Goal: Find specific page/section: Find specific page/section

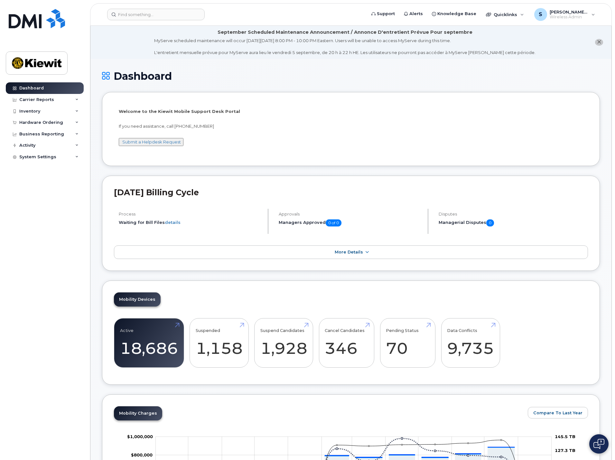
click at [80, 308] on div "Dashboard Carrier Reports Monthly Billing Data Daily Data Pooling Average Costi…" at bounding box center [45, 266] width 79 height 368
click at [40, 304] on div "Dashboard Carrier Reports Monthly Billing Data Daily Data Pooling Average Costi…" at bounding box center [45, 266] width 79 height 368
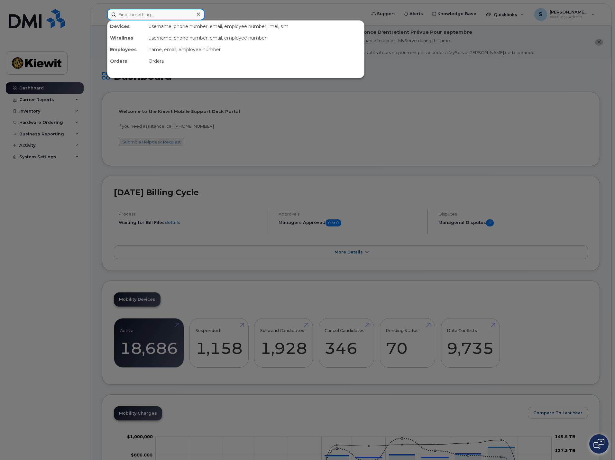
click at [171, 19] on input at bounding box center [156, 15] width 98 height 12
type input "robison"
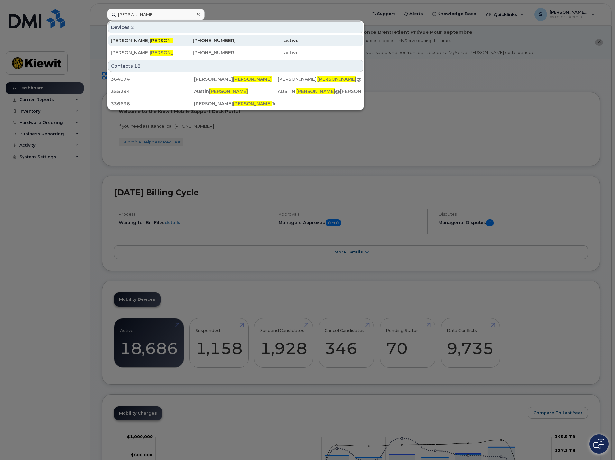
click at [161, 40] on div "Ron Robison" at bounding box center [142, 40] width 63 height 6
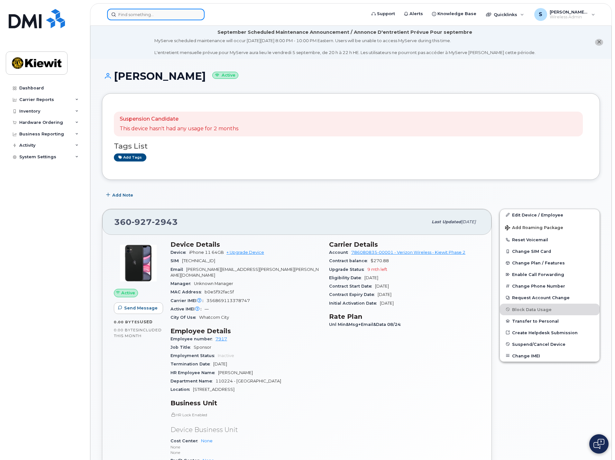
click at [141, 18] on input at bounding box center [156, 15] width 98 height 12
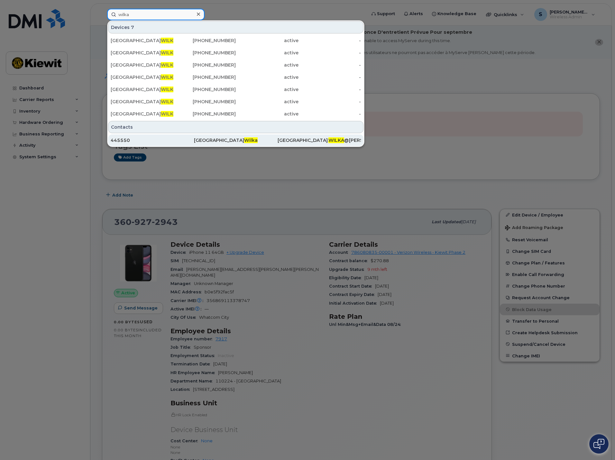
type input "wilka"
click at [200, 138] on div "Camden Wilka" at bounding box center [235, 140] width 83 height 6
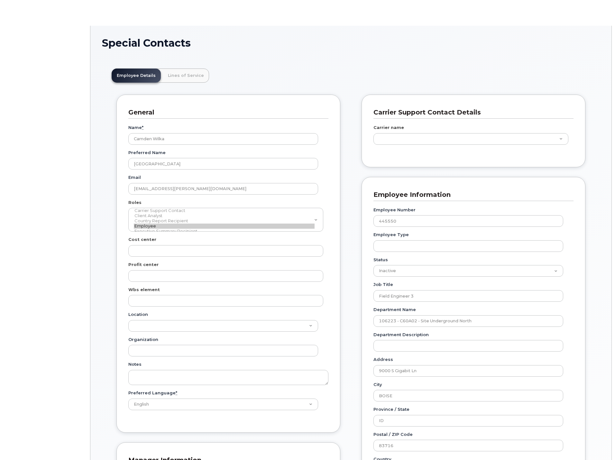
scroll to position [19, 0]
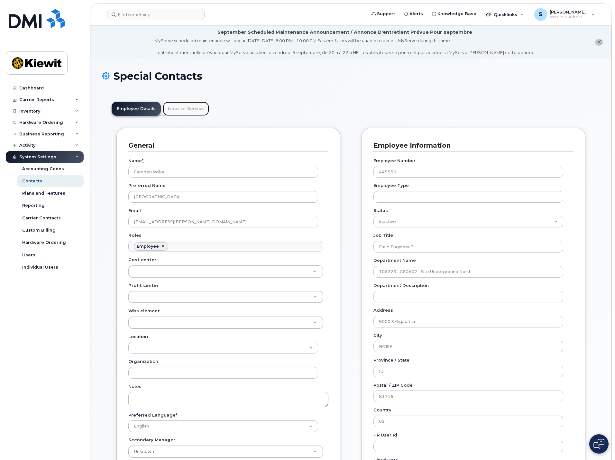
click at [193, 112] on link "Lines of Service" at bounding box center [186, 109] width 46 height 14
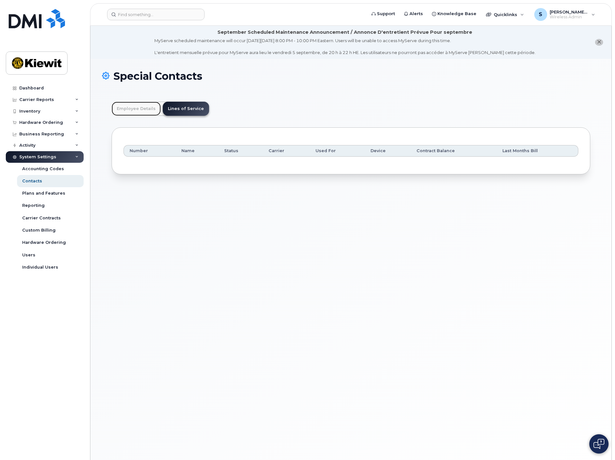
click at [137, 110] on link "Employee Details" at bounding box center [136, 109] width 49 height 14
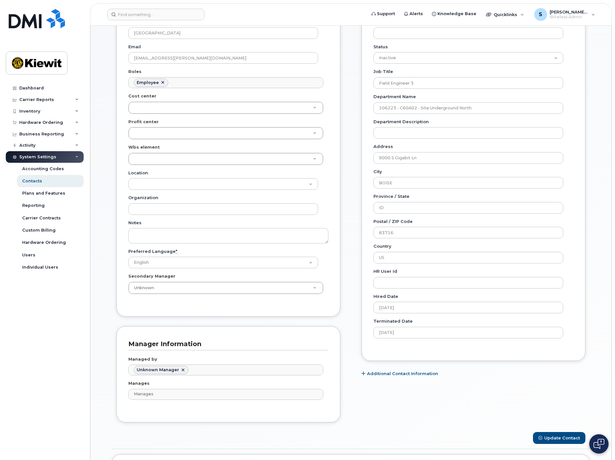
scroll to position [0, 0]
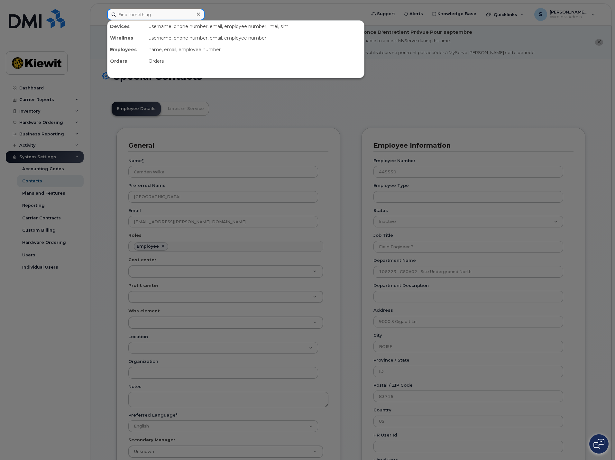
click at [135, 10] on input at bounding box center [156, 15] width 98 height 12
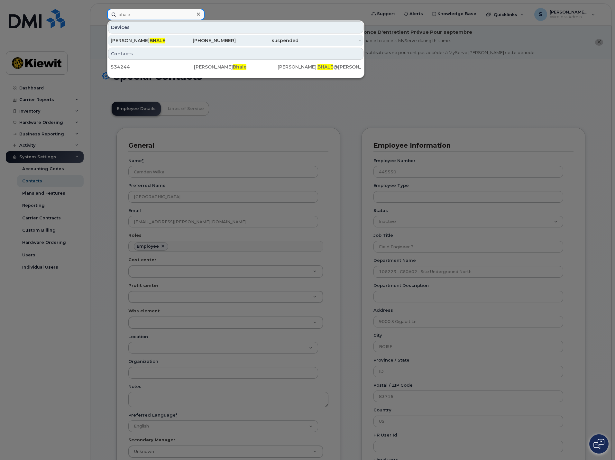
type input "bhale"
click at [149, 41] on div "JAIPRAKASH BHUJANGRAO BHALE" at bounding box center [142, 40] width 63 height 6
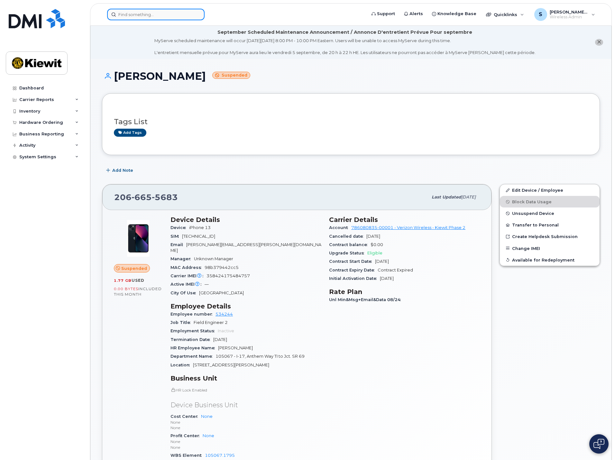
click at [167, 11] on input at bounding box center [156, 15] width 98 height 12
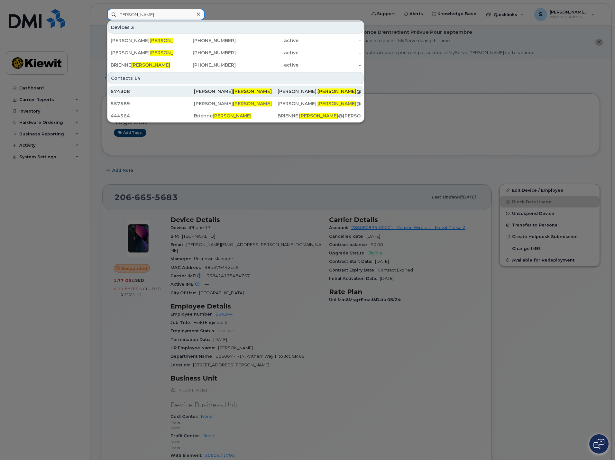
type input "iverson"
click at [238, 90] on div "Alexander Iverson" at bounding box center [235, 91] width 83 height 6
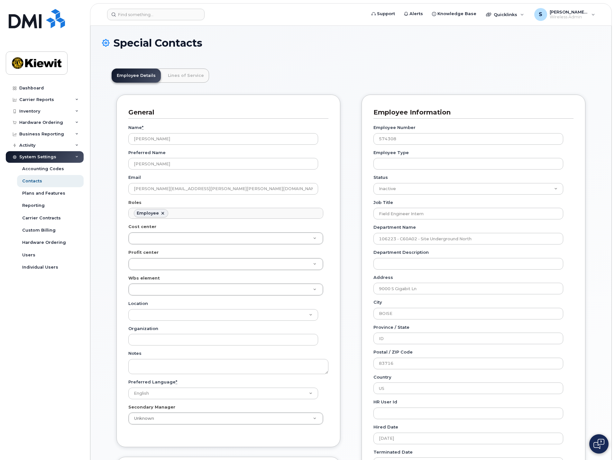
scroll to position [19, 0]
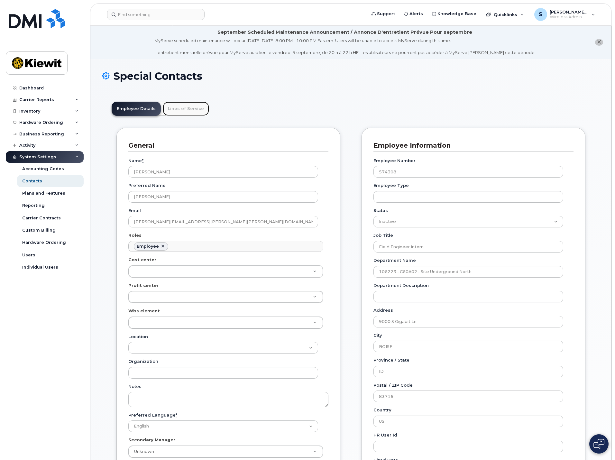
click at [192, 110] on link "Lines of Service" at bounding box center [186, 109] width 46 height 14
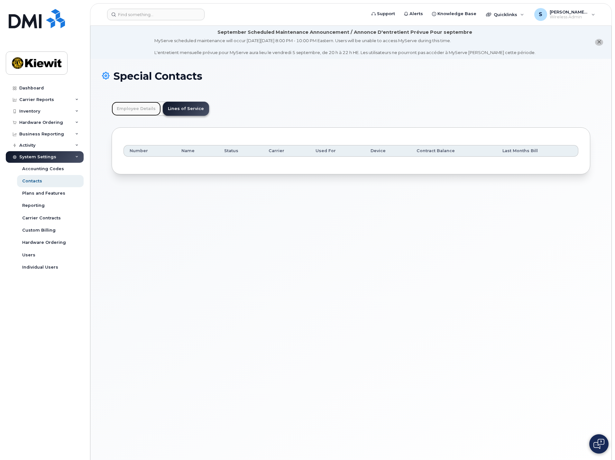
click at [138, 110] on link "Employee Details" at bounding box center [136, 109] width 49 height 14
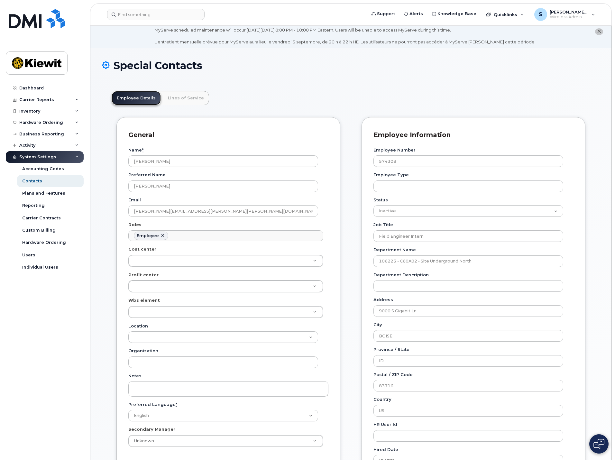
scroll to position [0, 0]
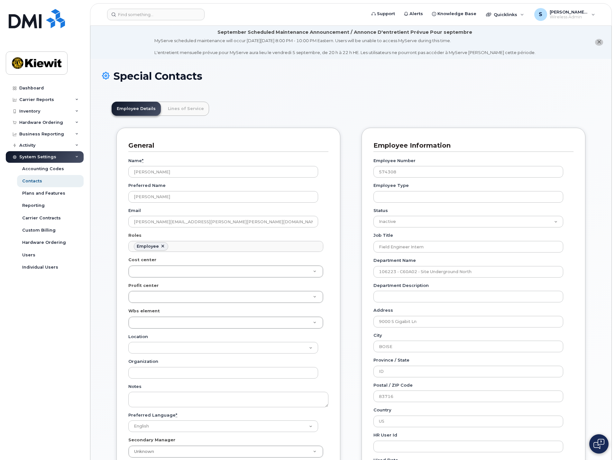
click at [591, 421] on div "Employee Details Lines of Service General Name * Alexander Iverson Preferred Na…" at bounding box center [351, 441] width 498 height 699
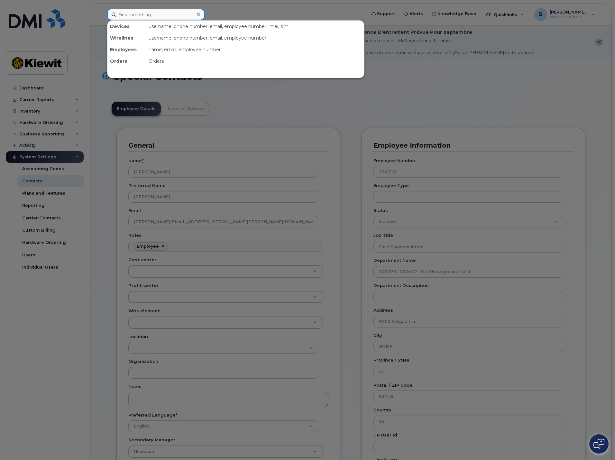
click at [129, 19] on input at bounding box center [156, 15] width 98 height 12
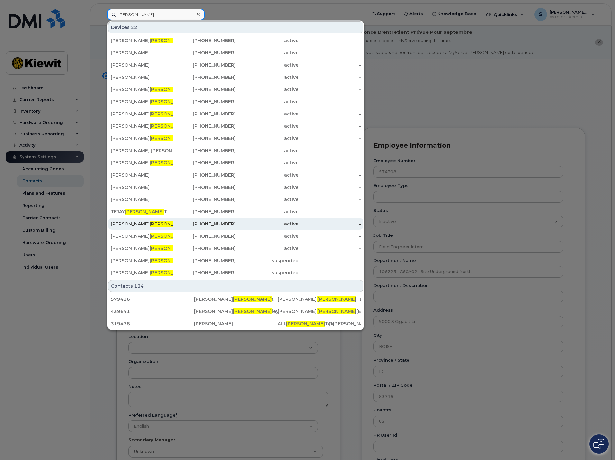
type input "schmid"
click at [208, 226] on div "702-449-1832" at bounding box center [204, 224] width 63 height 6
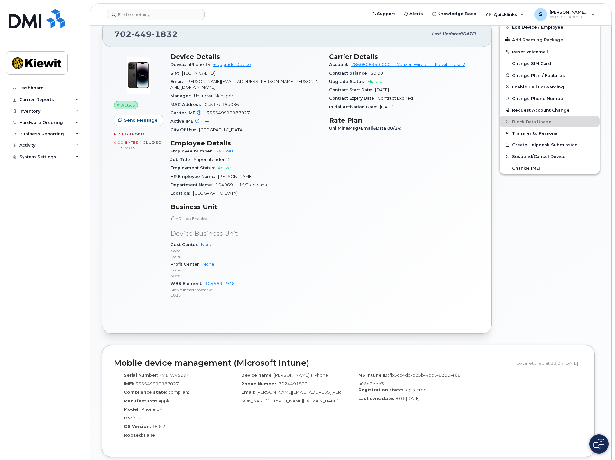
scroll to position [129, 0]
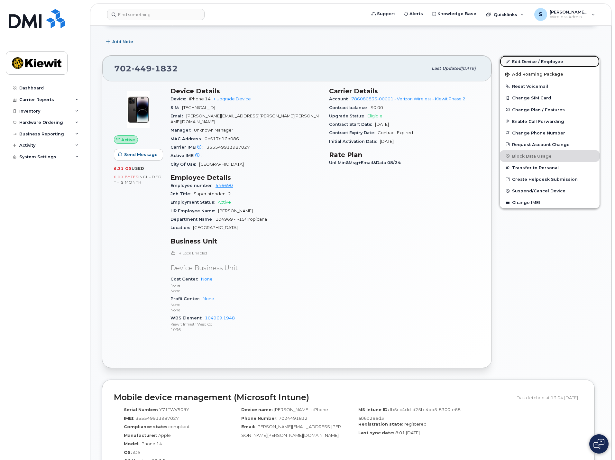
click at [515, 59] on link "Edit Device / Employee" at bounding box center [550, 62] width 100 height 12
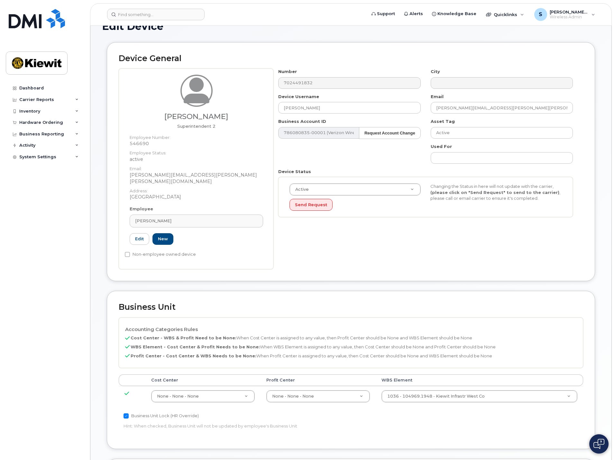
scroll to position [129, 0]
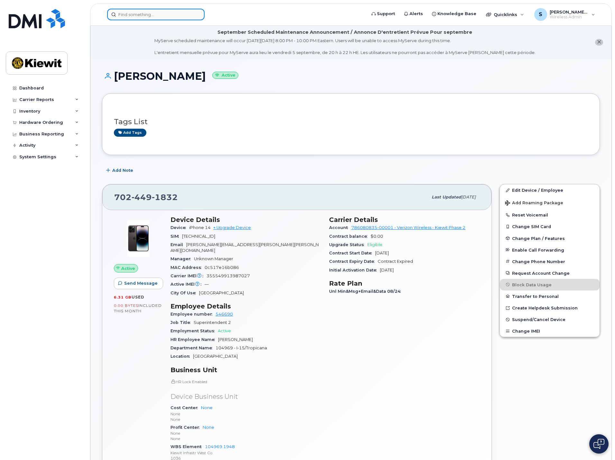
click at [163, 18] on input at bounding box center [156, 15] width 98 height 12
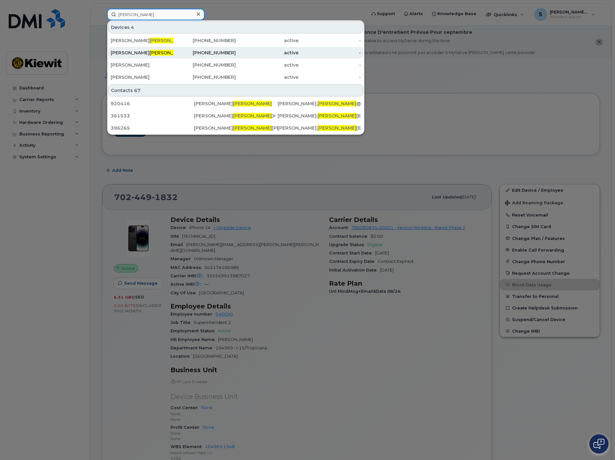
type input "renteria"
click at [159, 51] on div "DENISE RENTERIA" at bounding box center [142, 53] width 63 height 6
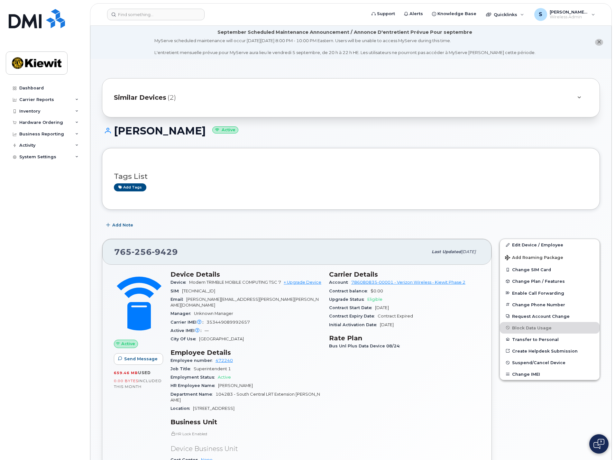
click at [184, 93] on div "Similar Devices (2)" at bounding box center [342, 97] width 456 height 15
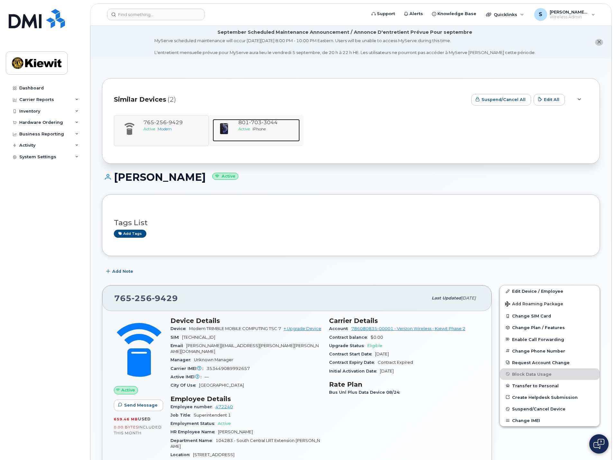
click at [255, 130] on span "iPhone" at bounding box center [259, 128] width 13 height 5
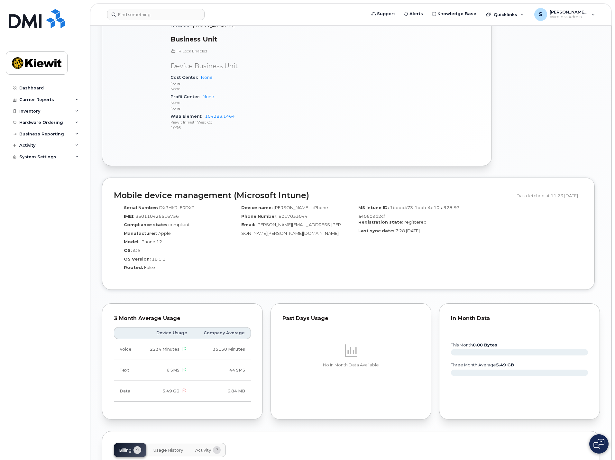
scroll to position [547, 0]
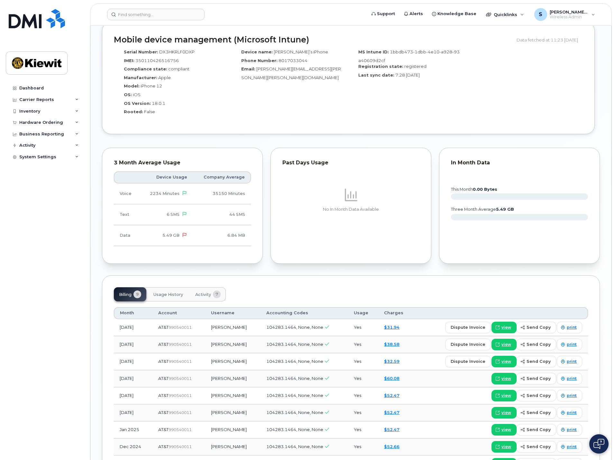
click at [201, 292] on span "Activity" at bounding box center [203, 294] width 16 height 5
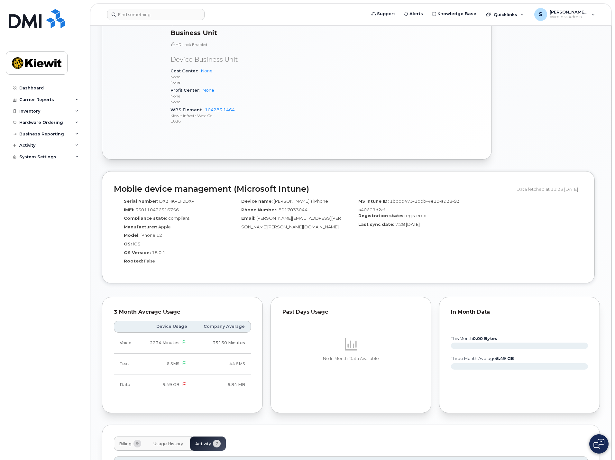
scroll to position [386, 0]
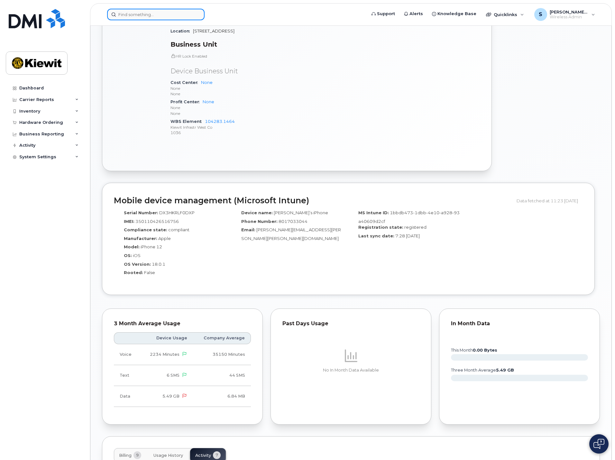
click at [194, 14] on div at bounding box center [156, 15] width 98 height 12
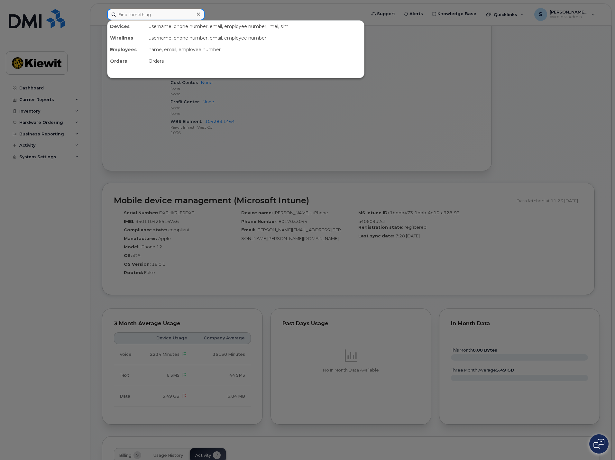
type input "f"
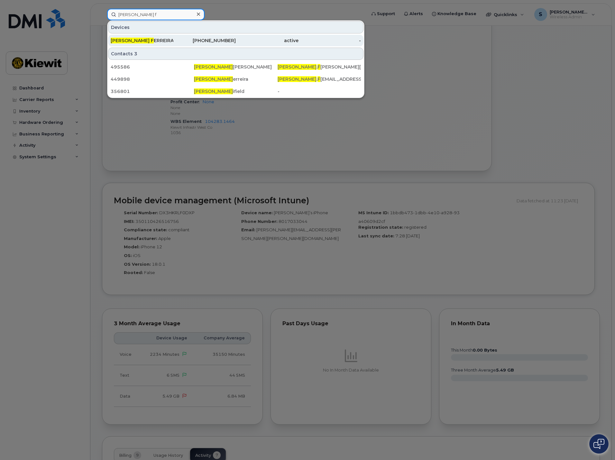
type input "clarissa f"
click at [131, 44] on div "CLARISSA F ERREIRA" at bounding box center [142, 41] width 63 height 12
